Goal: Task Accomplishment & Management: Use online tool/utility

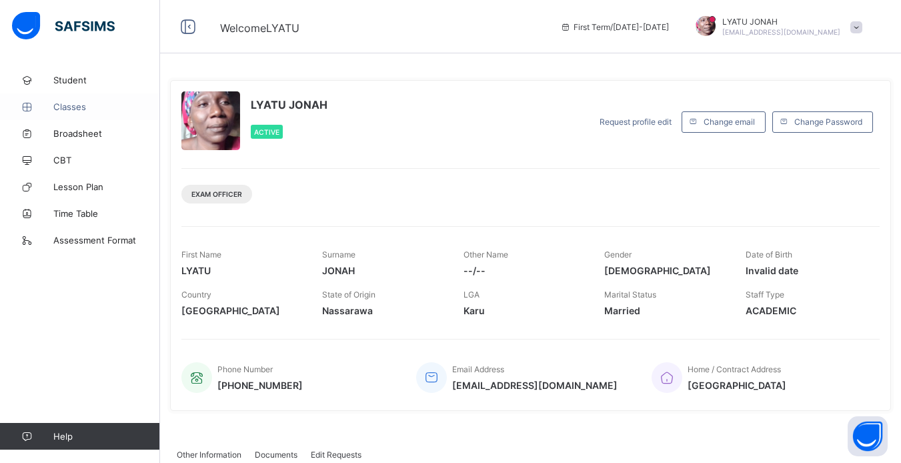
click at [76, 111] on span "Classes" at bounding box center [106, 106] width 107 height 11
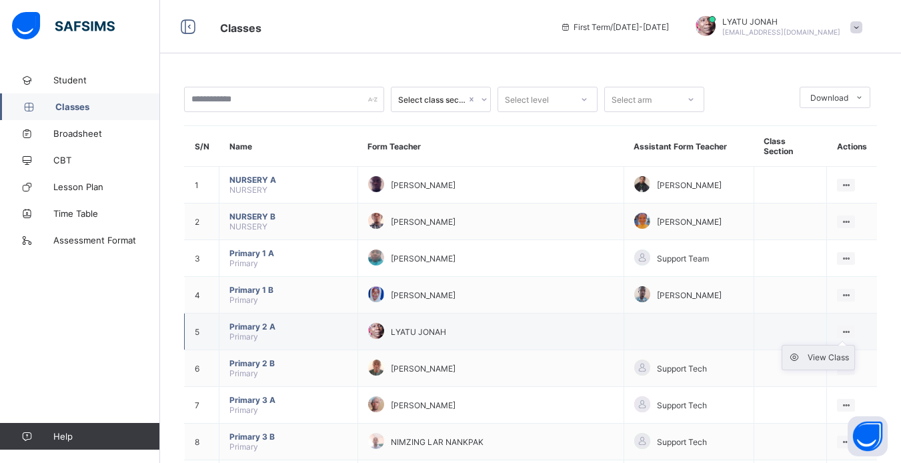
click at [825, 351] on div "View Class" at bounding box center [828, 357] width 41 height 13
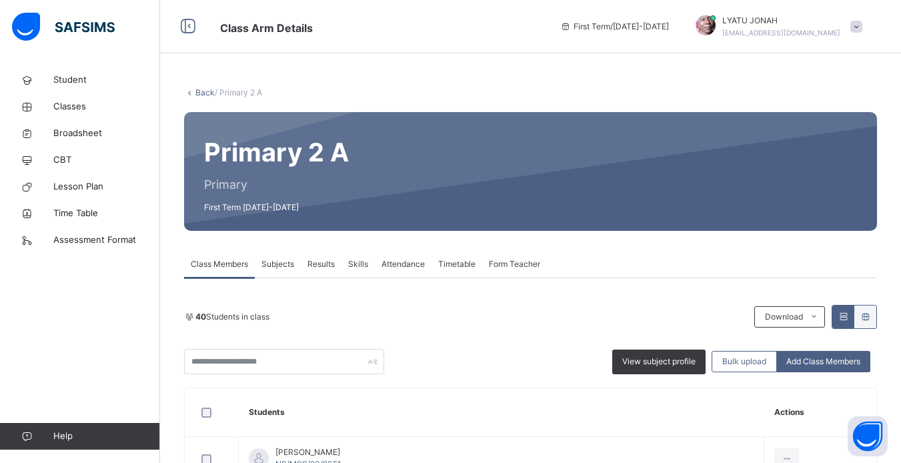
click at [400, 268] on span "Attendance" at bounding box center [403, 264] width 43 height 12
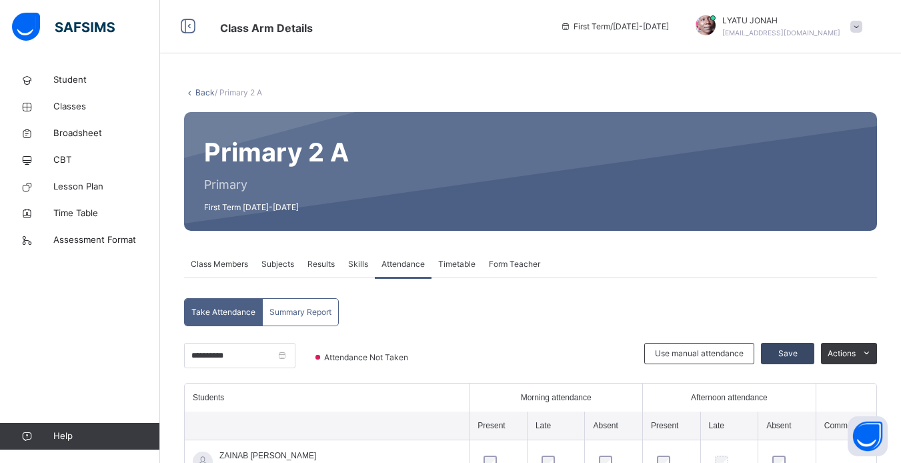
click at [795, 353] on span "Save" at bounding box center [787, 354] width 33 height 12
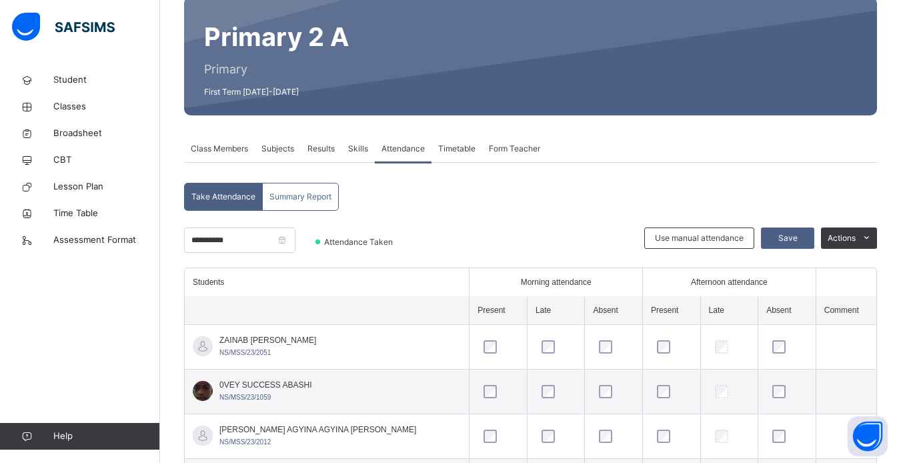
scroll to position [133, 0]
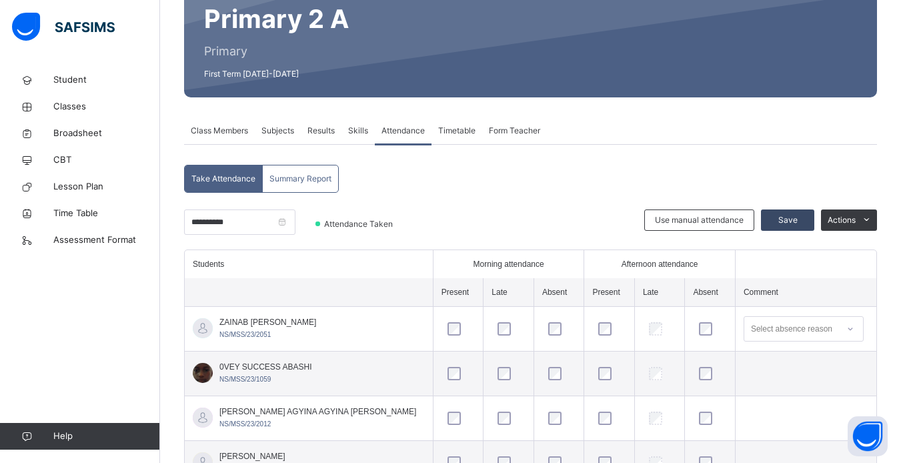
click at [799, 218] on span "Save" at bounding box center [787, 220] width 33 height 12
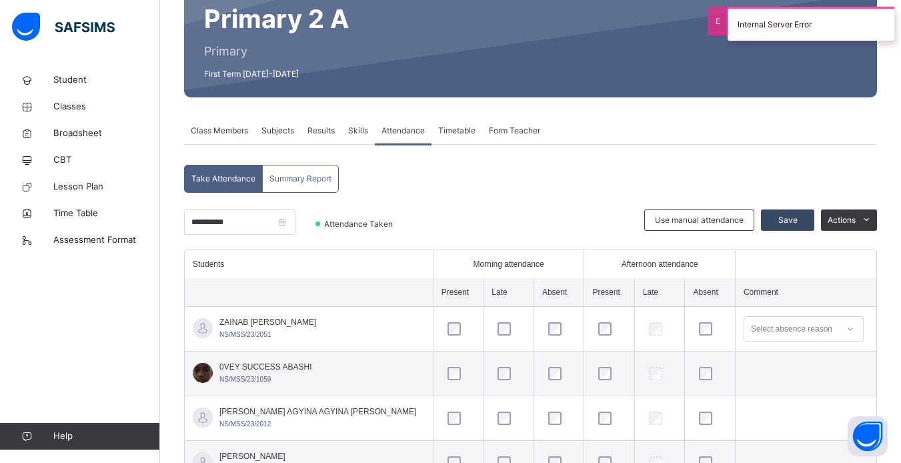
click at [799, 218] on span "Save" at bounding box center [787, 220] width 33 height 12
